Goal: Information Seeking & Learning: Learn about a topic

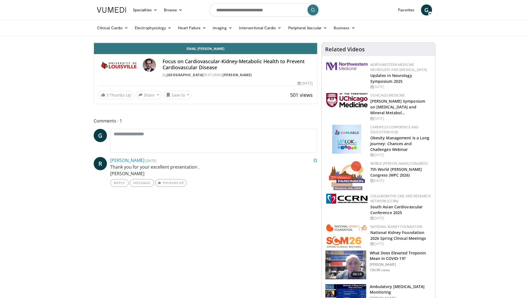
click at [317, 43] on span "Video Player" at bounding box center [311, 37] width 11 height 11
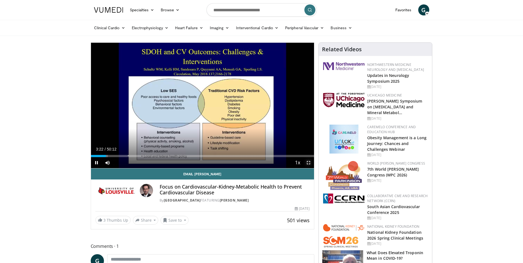
click at [309, 163] on span "Video Player" at bounding box center [308, 162] width 11 height 11
click at [310, 162] on span "Video Player" at bounding box center [308, 162] width 11 height 11
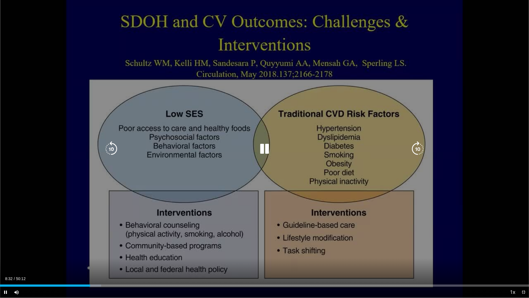
click at [516, 99] on div "10 seconds Tap to unmute" at bounding box center [264, 149] width 529 height 298
click at [449, 89] on div "10 seconds Tap to unmute" at bounding box center [264, 149] width 529 height 298
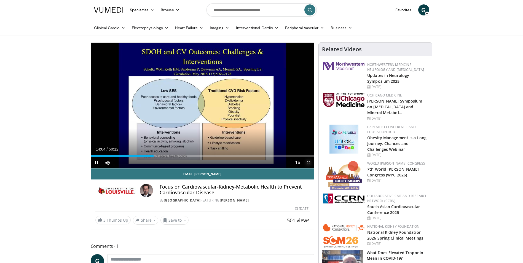
click at [309, 161] on span "Video Player" at bounding box center [308, 162] width 11 height 11
click at [308, 164] on span "Video Player" at bounding box center [308, 162] width 11 height 11
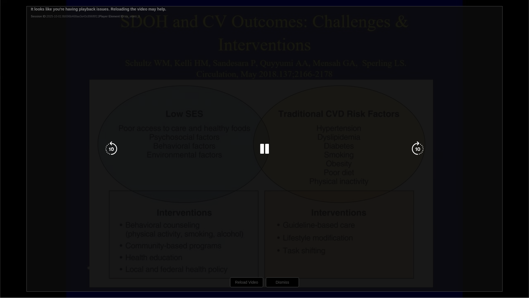
click at [251, 281] on div "10 seconds Tap to unmute" at bounding box center [264, 149] width 529 height 298
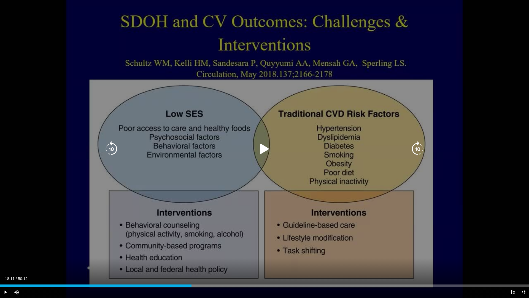
click at [265, 152] on icon "Video Player" at bounding box center [264, 148] width 15 height 15
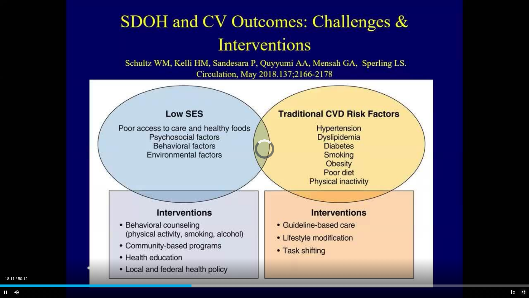
click at [524, 293] on span "Video Player" at bounding box center [523, 291] width 11 height 11
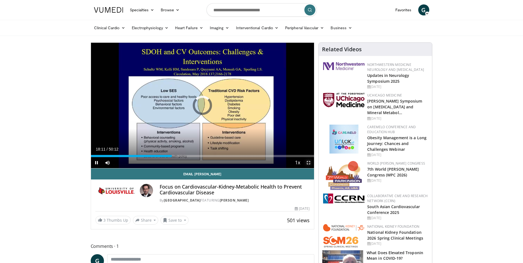
click at [309, 162] on span "Video Player" at bounding box center [308, 162] width 11 height 11
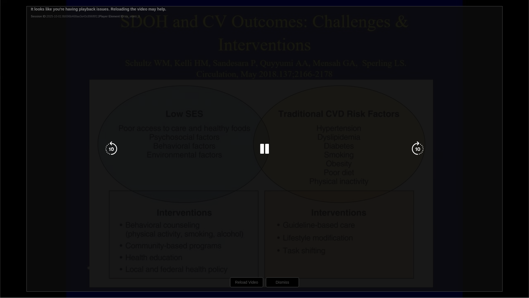
click at [128, 9] on div "10 seconds Tap to unmute" at bounding box center [264, 149] width 529 height 298
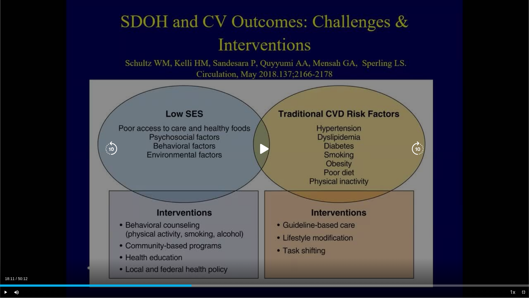
click at [265, 147] on icon "Video Player" at bounding box center [264, 148] width 15 height 15
click at [417, 149] on icon "Video Player" at bounding box center [417, 148] width 15 height 15
click at [263, 153] on icon "Video Player" at bounding box center [264, 148] width 15 height 15
click at [263, 151] on icon "Video Player" at bounding box center [264, 148] width 15 height 15
click at [416, 149] on icon "Video Player" at bounding box center [417, 148] width 15 height 15
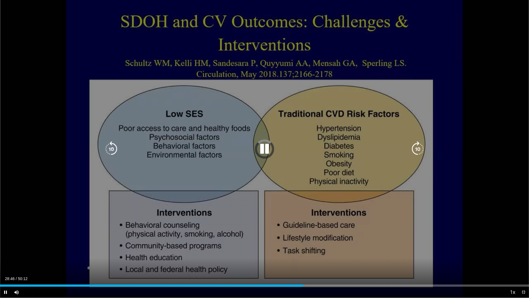
click at [419, 148] on icon "Video Player" at bounding box center [417, 148] width 15 height 15
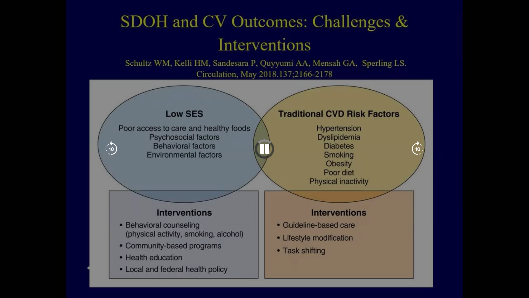
click at [524, 293] on span "Video Player" at bounding box center [523, 291] width 11 height 11
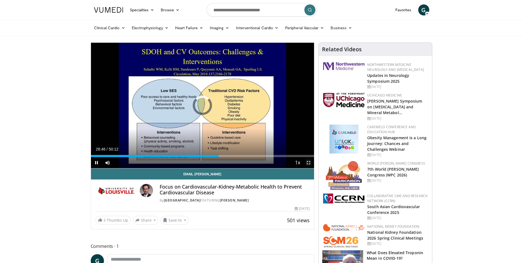
click at [308, 162] on span "Video Player" at bounding box center [308, 162] width 11 height 11
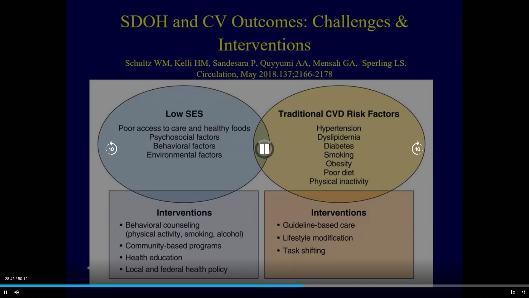
click at [269, 175] on div "10 seconds Tap to unmute" at bounding box center [264, 149] width 529 height 298
click at [271, 175] on div "10 seconds Tap to unmute" at bounding box center [264, 149] width 529 height 298
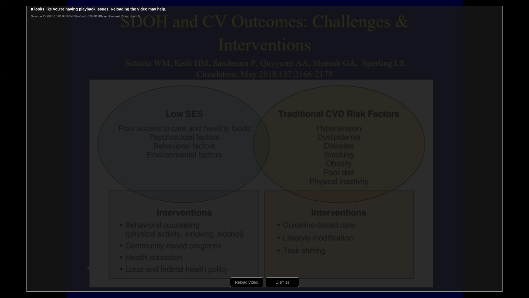
click at [248, 283] on div "10 seconds Tap to unmute" at bounding box center [264, 149] width 529 height 298
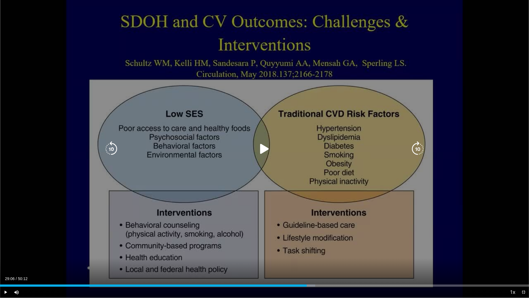
click at [264, 149] on icon "Video Player" at bounding box center [264, 148] width 15 height 15
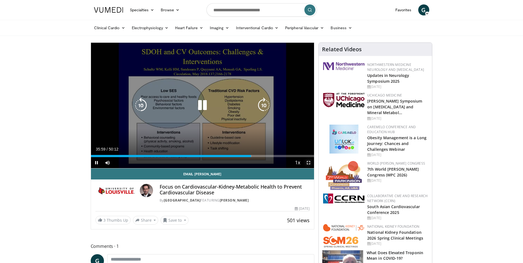
drag, startPoint x: 309, startPoint y: 162, endPoint x: 310, endPoint y: 183, distance: 20.4
click at [309, 162] on span "Video Player" at bounding box center [308, 162] width 11 height 11
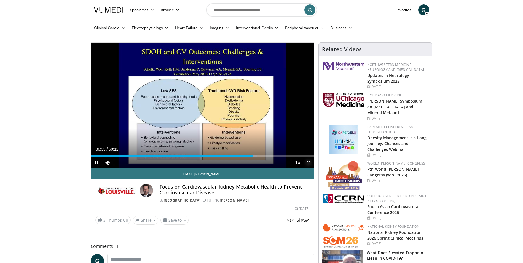
click at [308, 162] on span "Video Player" at bounding box center [308, 162] width 11 height 11
click at [309, 163] on span "Video Player" at bounding box center [308, 162] width 11 height 11
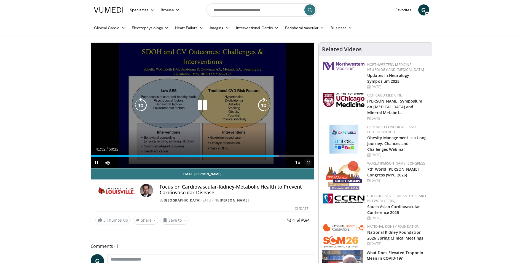
drag, startPoint x: 308, startPoint y: 162, endPoint x: 309, endPoint y: 183, distance: 20.4
click at [308, 162] on span "Video Player" at bounding box center [308, 162] width 11 height 11
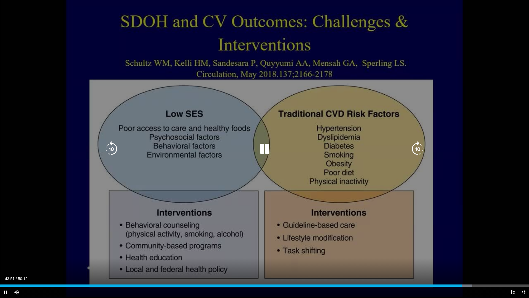
click at [267, 151] on icon "Video Player" at bounding box center [264, 148] width 15 height 15
drag, startPoint x: 152, startPoint y: 267, endPoint x: 168, endPoint y: 266, distance: 16.0
click at [168, 266] on div "10 seconds Tap to unmute" at bounding box center [264, 149] width 529 height 298
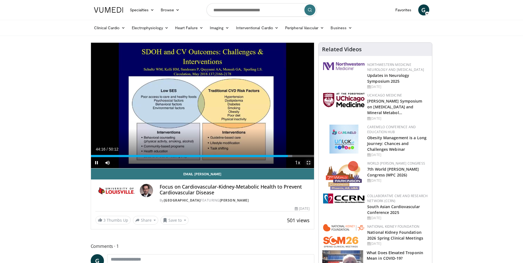
click at [309, 164] on span "Video Player" at bounding box center [308, 162] width 11 height 11
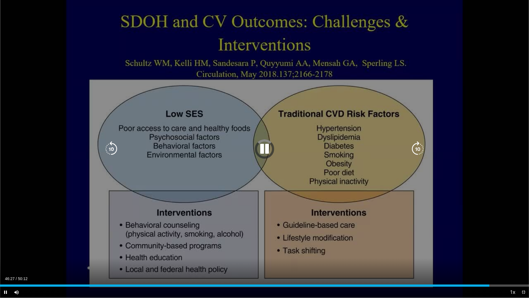
click at [420, 149] on icon "Video Player" at bounding box center [417, 148] width 15 height 15
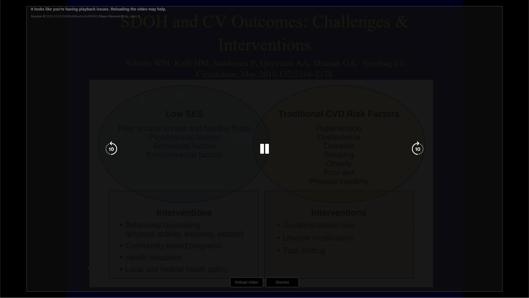
click at [249, 280] on div "10 seconds Tap to unmute" at bounding box center [264, 149] width 529 height 298
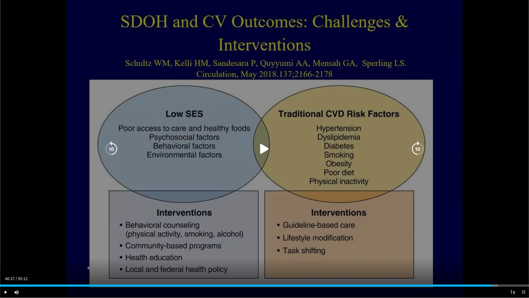
click at [267, 149] on icon "Video Player" at bounding box center [264, 148] width 15 height 15
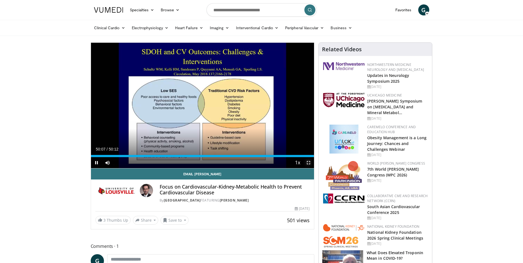
click at [309, 162] on span "Video Player" at bounding box center [308, 162] width 11 height 11
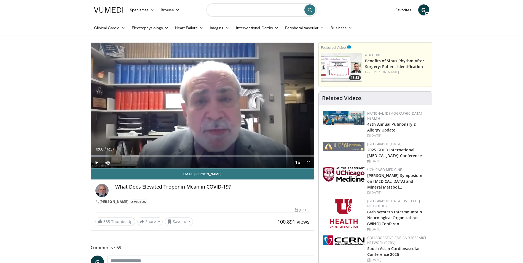
click at [284, 11] on input "Search topics, interventions" at bounding box center [262, 9] width 110 height 13
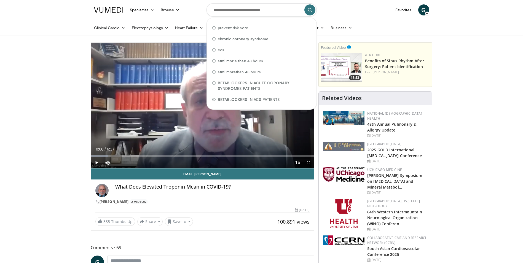
click at [277, 31] on div "prevent risk sore" at bounding box center [261, 27] width 105 height 11
type input "**********"
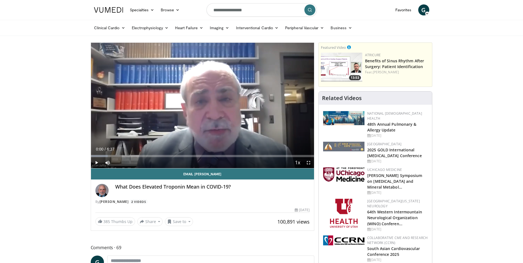
click at [310, 11] on icon "submit" at bounding box center [310, 10] width 4 height 4
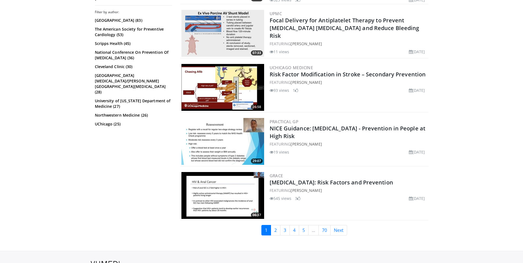
scroll to position [1332, 0]
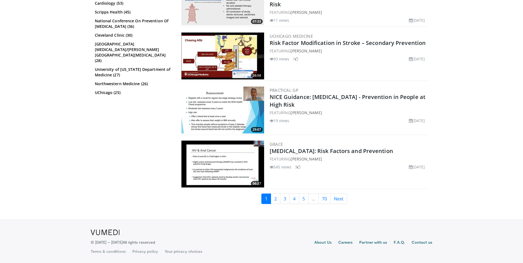
click at [316, 199] on li "..." at bounding box center [314, 199] width 10 height 10
click at [306, 200] on link "5" at bounding box center [304, 199] width 10 height 10
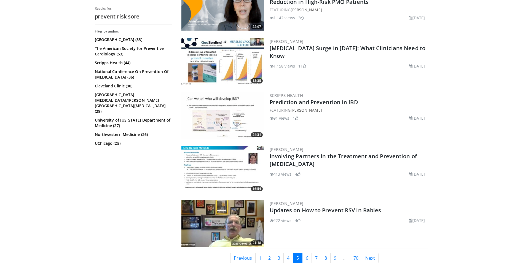
scroll to position [1273, 0]
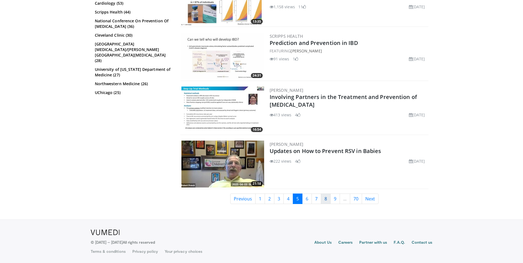
click at [328, 199] on link "8" at bounding box center [326, 199] width 10 height 10
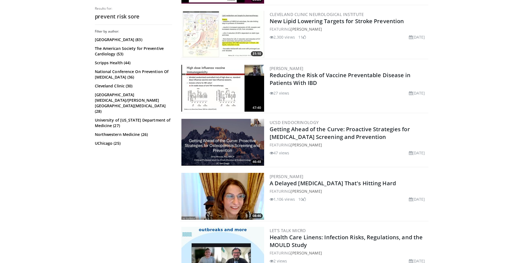
scroll to position [1327, 0]
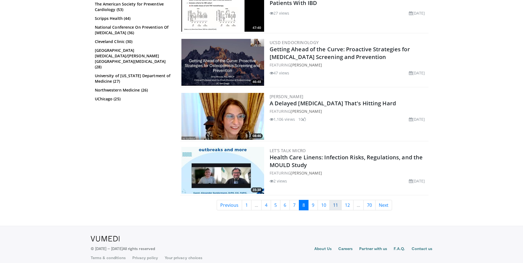
click at [335, 200] on link "11" at bounding box center [336, 205] width 12 height 10
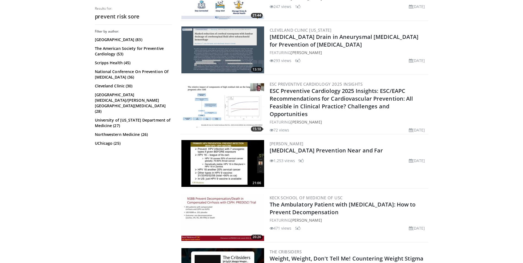
scroll to position [1075, 0]
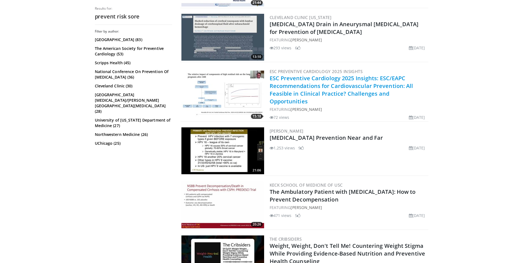
click at [353, 82] on link "ESC Preventive Cardiology 2025 Insights: ESC/EAPC Recommendations for Cardiovas…" at bounding box center [342, 89] width 144 height 31
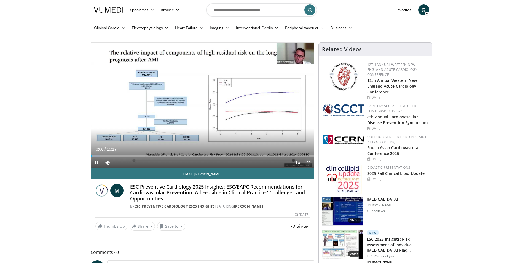
click at [308, 163] on span "Video Player" at bounding box center [308, 162] width 11 height 11
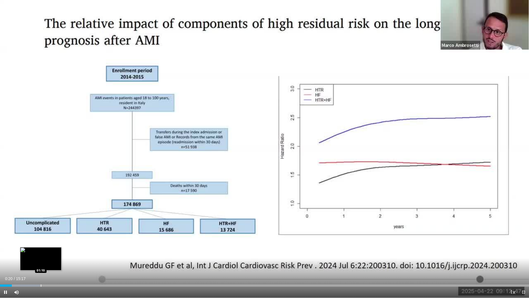
click at [41, 263] on div "Loaded : 7.57% 00:20 01:10" at bounding box center [264, 285] width 529 height 2
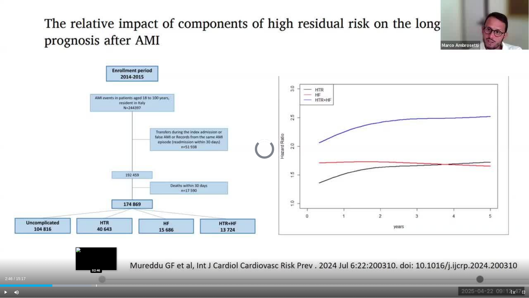
click at [96, 263] on div "Progress Bar" at bounding box center [96, 285] width 1 height 2
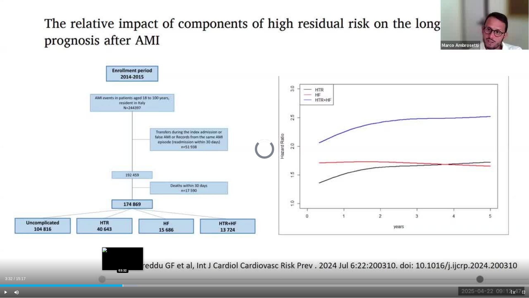
click at [123, 263] on div "Progress Bar" at bounding box center [123, 285] width 1 height 2
click at [135, 263] on div "Progress Bar" at bounding box center [135, 285] width 1 height 2
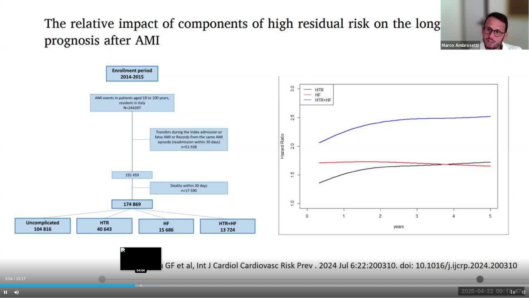
click at [141, 263] on div "Progress Bar" at bounding box center [141, 285] width 1 height 2
click at [149, 263] on div "Progress Bar" at bounding box center [149, 285] width 1 height 2
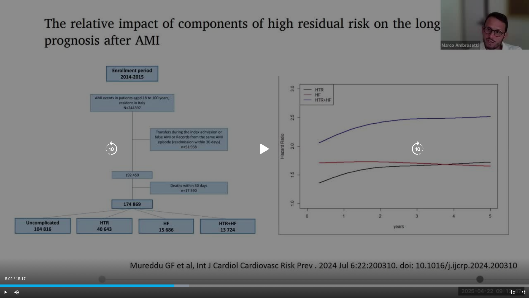
click at [175, 263] on div "Loaded : 35.67% 05:02 05:02" at bounding box center [264, 283] width 529 height 5
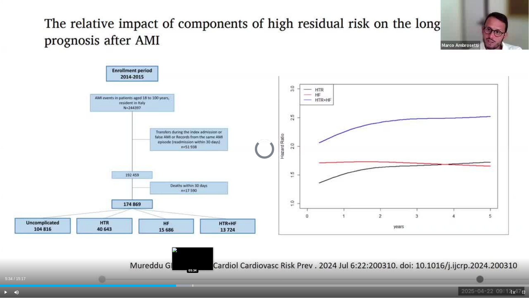
click at [193, 263] on div "Loaded : 35.96% 05:05 05:34" at bounding box center [264, 283] width 529 height 5
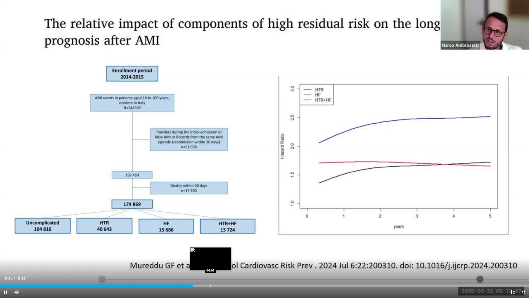
click at [211, 263] on div "Loaded : 36.75% 05:34 06:05" at bounding box center [264, 283] width 529 height 5
click at [224, 263] on div "Current Time 6:09 / Duration 15:17 Pause Skip Backward Skip Forward Mute Loaded…" at bounding box center [264, 291] width 529 height 11
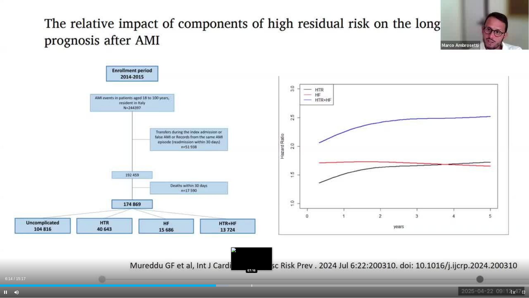
click at [252, 263] on div "Progress Bar" at bounding box center [252, 285] width 1 height 2
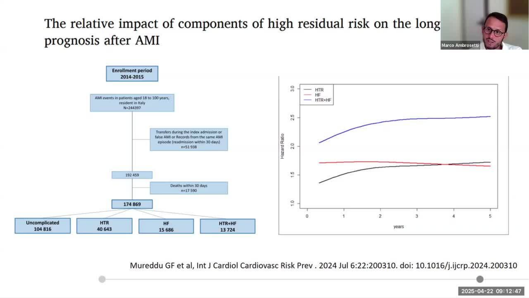
click at [267, 263] on video-js "**********" at bounding box center [264, 149] width 529 height 298
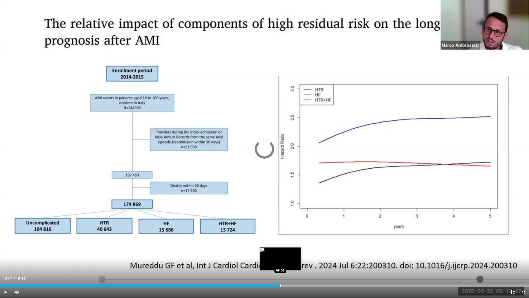
click at [280, 263] on div "Progress Bar" at bounding box center [280, 285] width 1 height 2
click at [301, 263] on div "Progress Bar" at bounding box center [300, 285] width 1 height 2
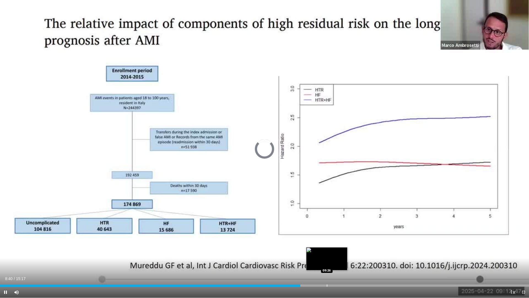
click at [327, 263] on div "Progress Bar" at bounding box center [327, 285] width 1 height 2
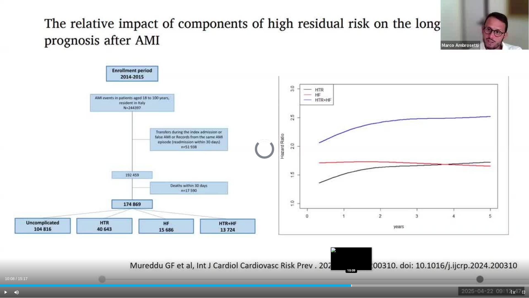
click at [351, 263] on div "Loaded : 0.00% 10:08 10:09" at bounding box center [264, 283] width 529 height 5
